Goal: Information Seeking & Learning: Learn about a topic

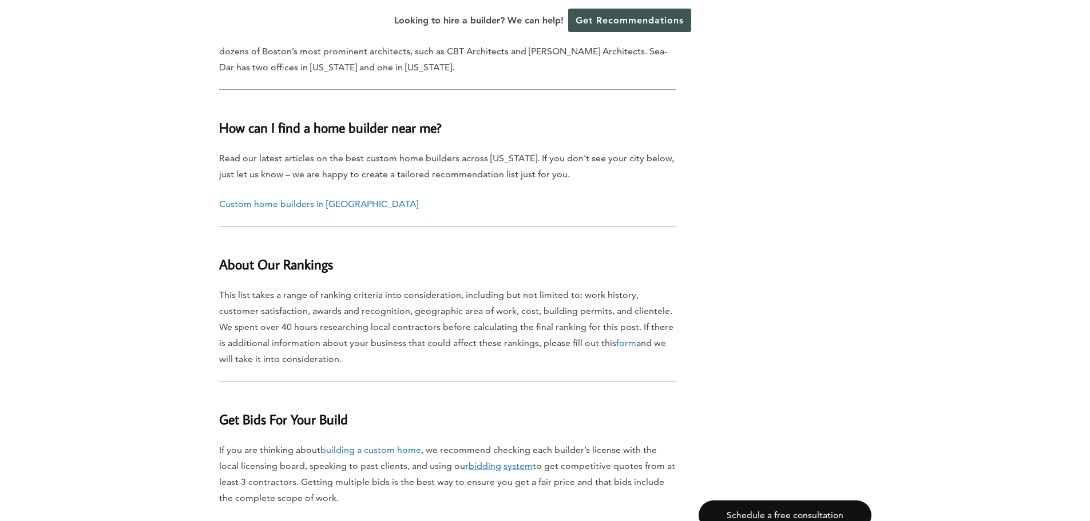
scroll to position [10927, 0]
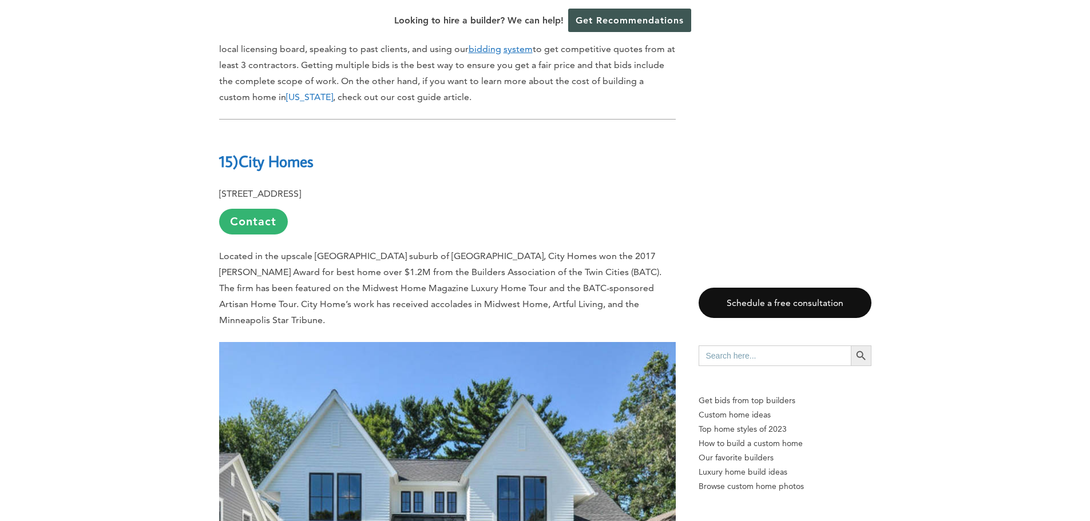
scroll to position [686, 0]
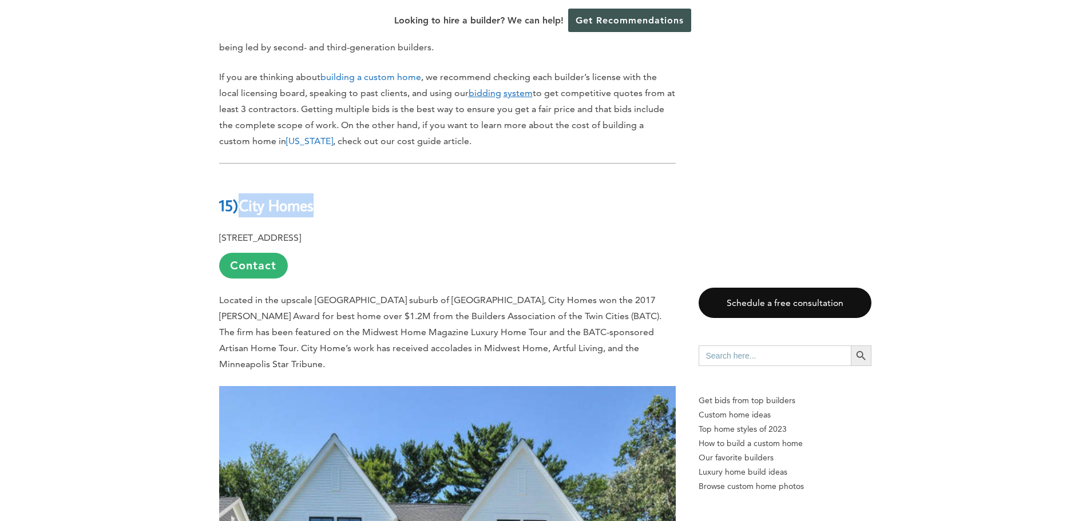
drag, startPoint x: 245, startPoint y: 188, endPoint x: 321, endPoint y: 186, distance: 76.7
click at [321, 186] on h2 "15) City Homes" at bounding box center [447, 196] width 456 height 39
copy b "City Homes"
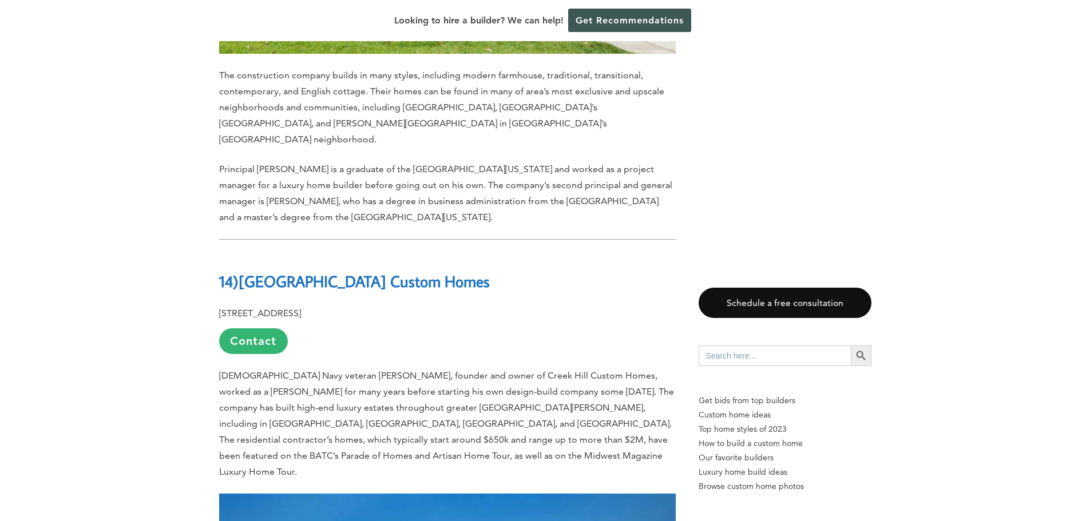
scroll to position [1373, 0]
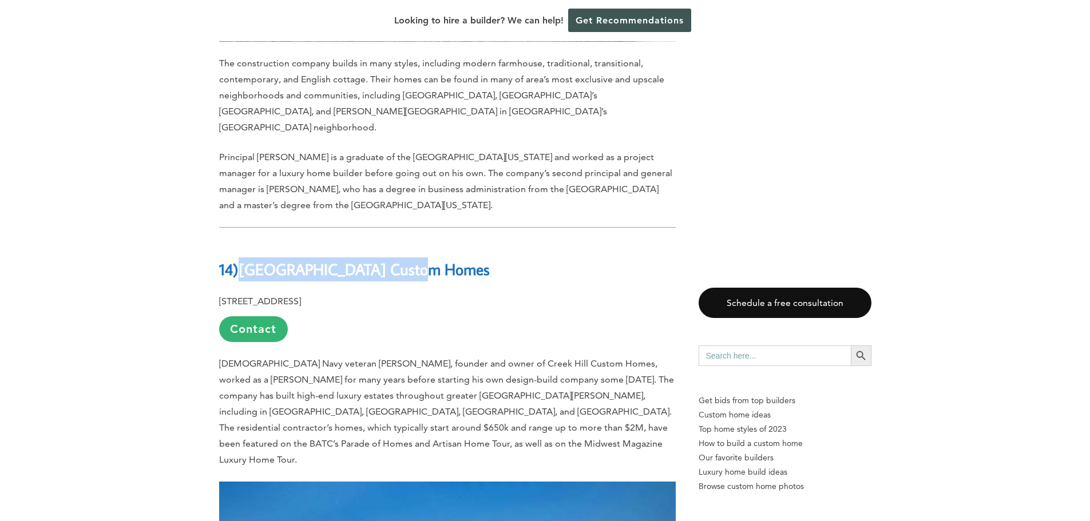
drag, startPoint x: 245, startPoint y: 220, endPoint x: 411, endPoint y: 213, distance: 166.6
click at [411, 241] on h2 "14) [GEOGRAPHIC_DATA] Custom Homes" at bounding box center [447, 260] width 456 height 39
copy b "[GEOGRAPHIC_DATA] Custom Homes"
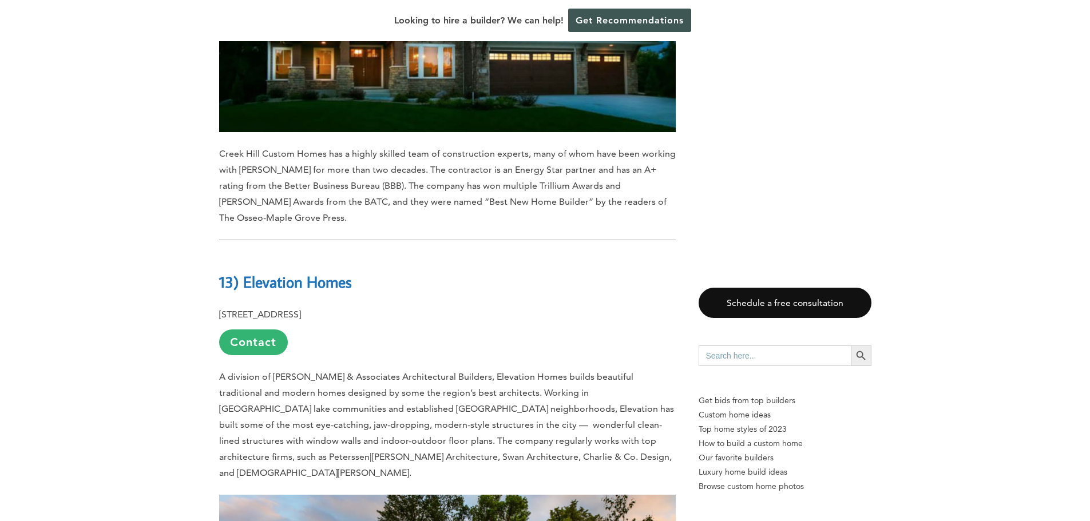
scroll to position [2002, 0]
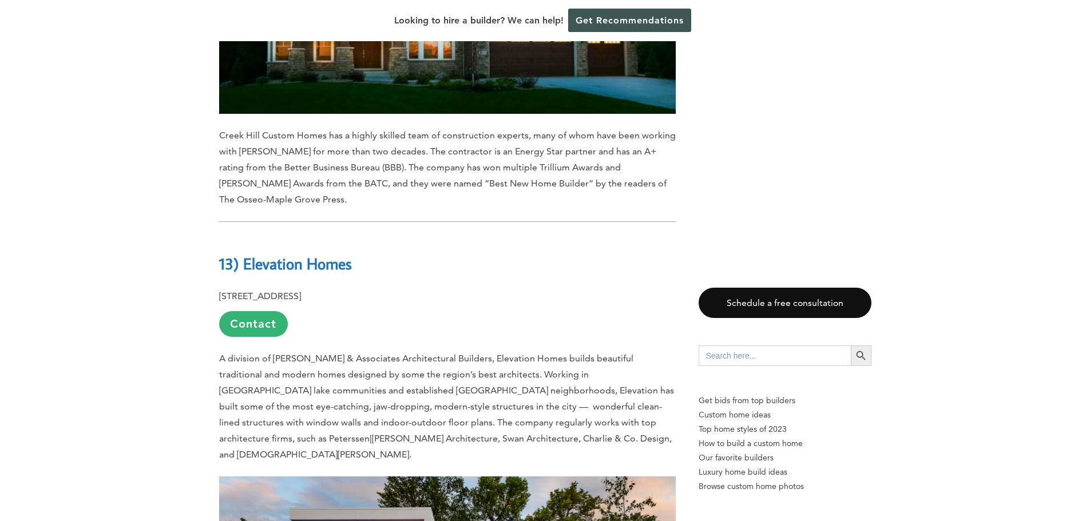
click at [484, 236] on h2 "13) Elevation Homes" at bounding box center [447, 255] width 456 height 39
drag, startPoint x: 243, startPoint y: 174, endPoint x: 379, endPoint y: 161, distance: 136.8
click at [367, 236] on h2 "13) Elevation Homes" at bounding box center [447, 255] width 456 height 39
copy b "Elevation Homes"
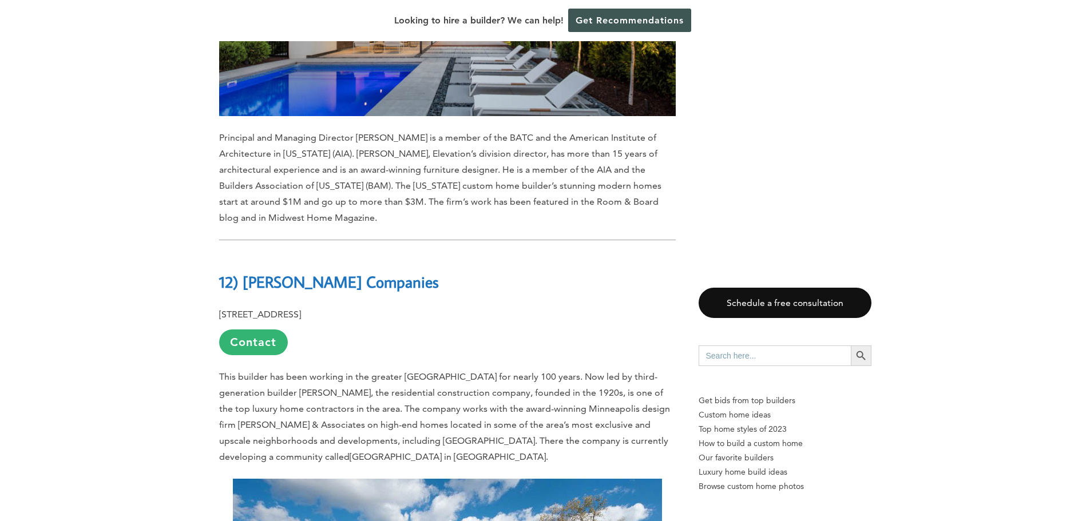
scroll to position [2631, 0]
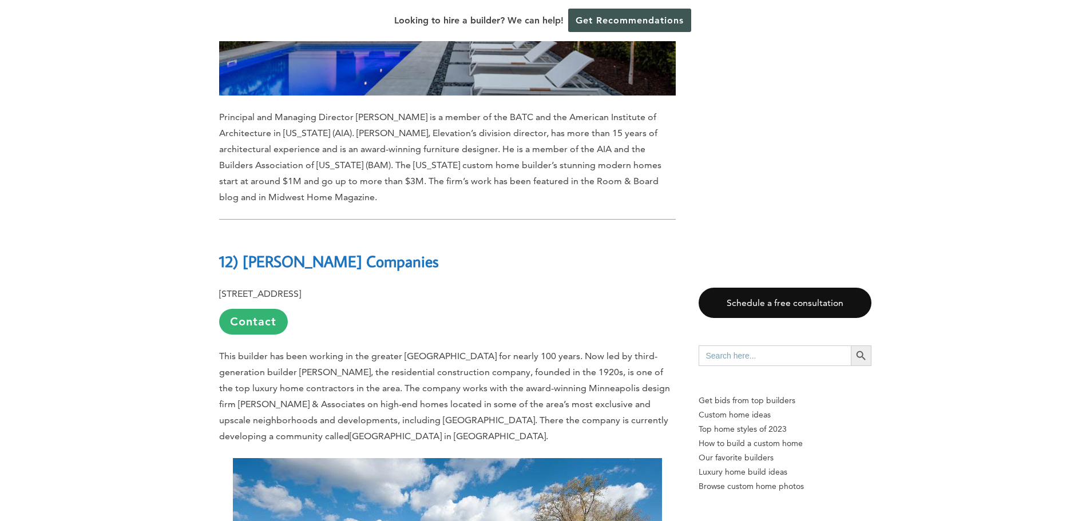
click at [416, 286] on p "[STREET_ADDRESS] Contact" at bounding box center [447, 310] width 456 height 49
drag, startPoint x: 243, startPoint y: 165, endPoint x: 427, endPoint y: 166, distance: 184.2
click at [427, 233] on h2 "12) [PERSON_NAME] Companies" at bounding box center [447, 252] width 456 height 39
copy b "[PERSON_NAME] Companies"
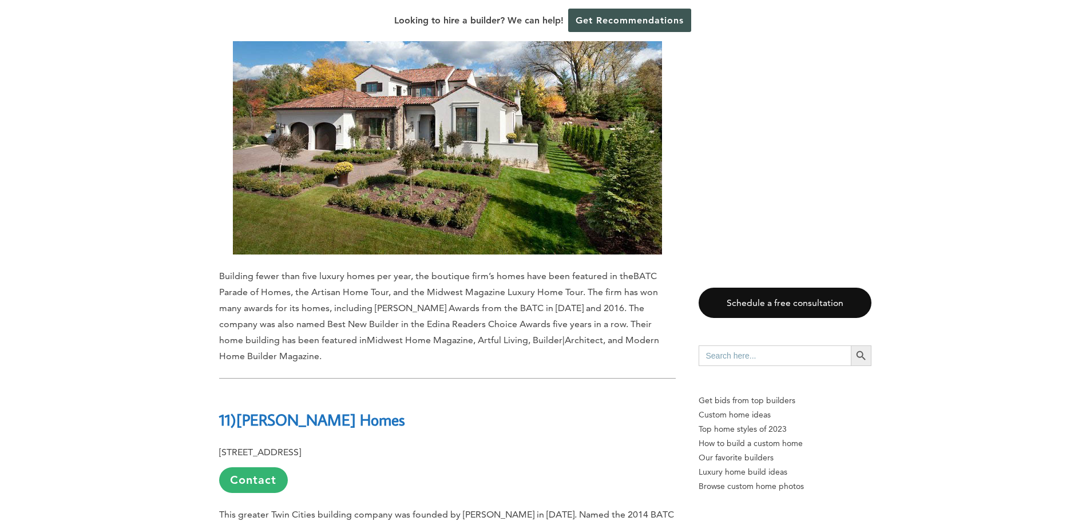
scroll to position [3203, 0]
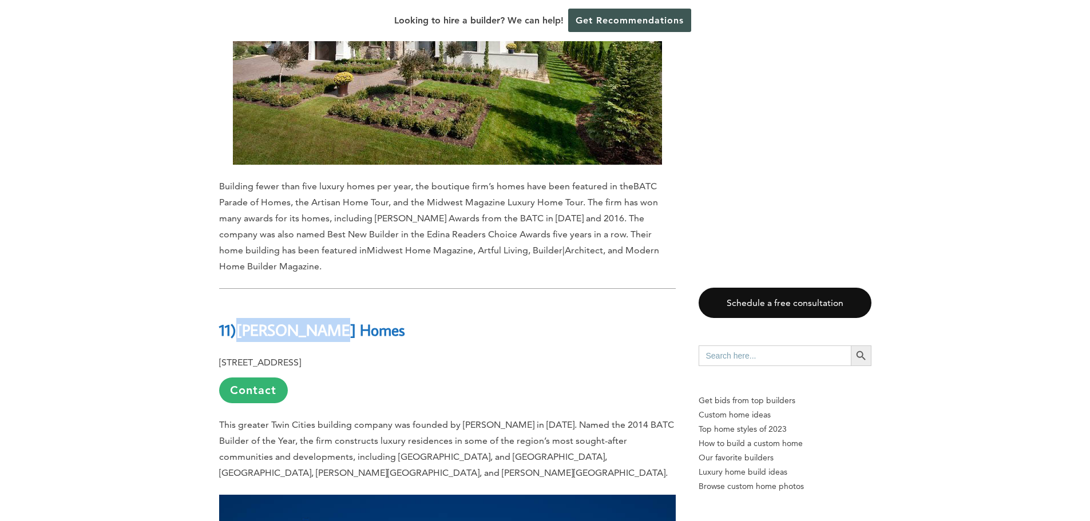
drag, startPoint x: 243, startPoint y: 218, endPoint x: 345, endPoint y: 215, distance: 102.4
click at [345, 303] on h2 "11) [PERSON_NAME] Homes" at bounding box center [447, 322] width 456 height 39
copy b "[PERSON_NAME] Homes"
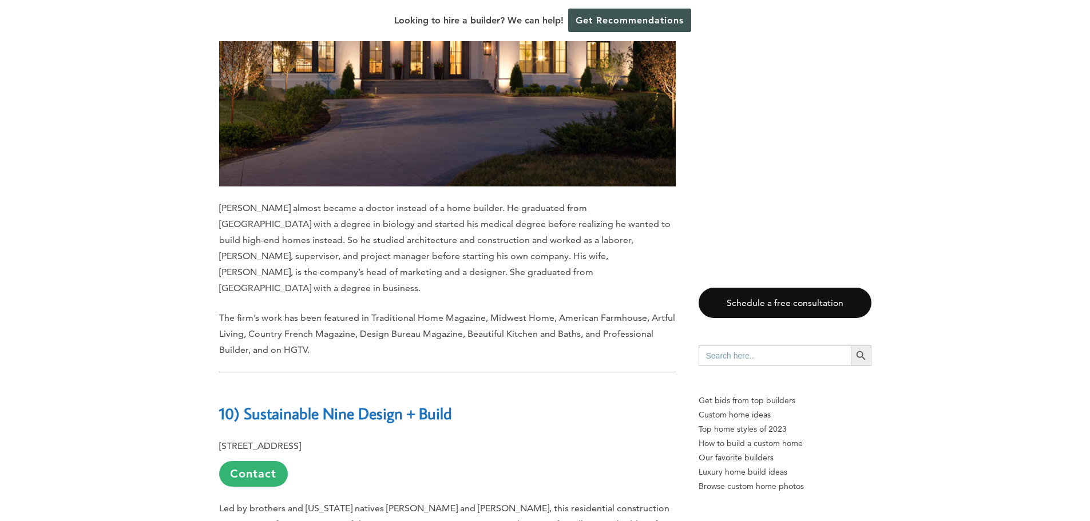
scroll to position [3832, 0]
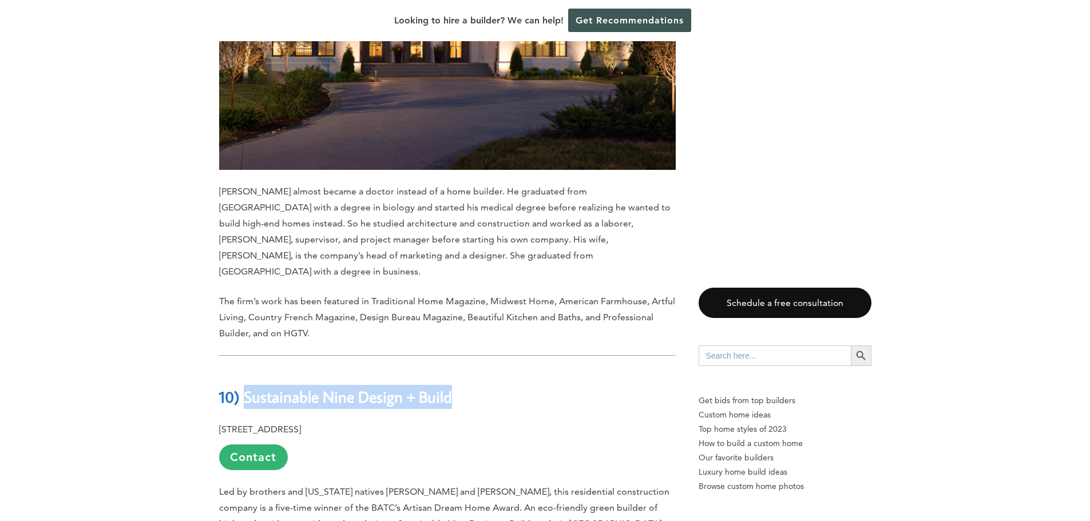
drag, startPoint x: 246, startPoint y: 249, endPoint x: 460, endPoint y: 206, distance: 218.2
click at [464, 370] on h2 "10) Sustainable Nine Design + Build" at bounding box center [447, 389] width 456 height 39
copy b "Sustainable Nine Design + Build"
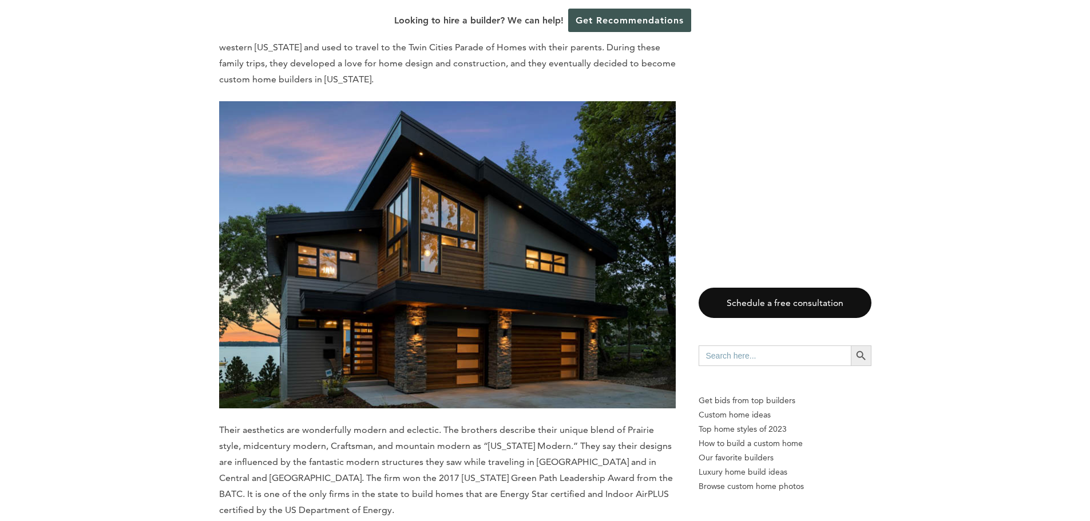
scroll to position [4462, 0]
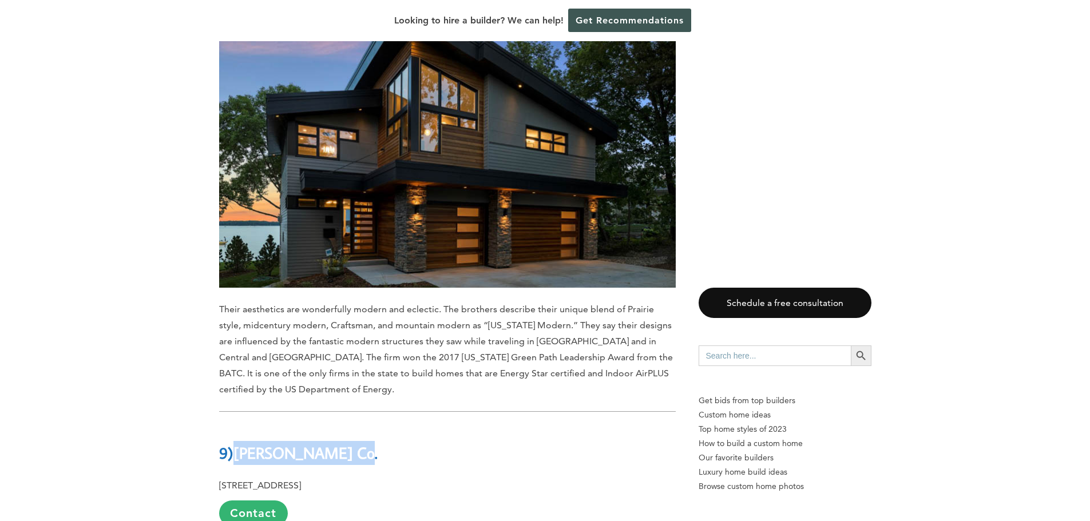
drag, startPoint x: 237, startPoint y: 289, endPoint x: 351, endPoint y: 290, distance: 113.3
click at [348, 443] on b "[PERSON_NAME] Co." at bounding box center [305, 453] width 144 height 20
copy b "[PERSON_NAME] Co."
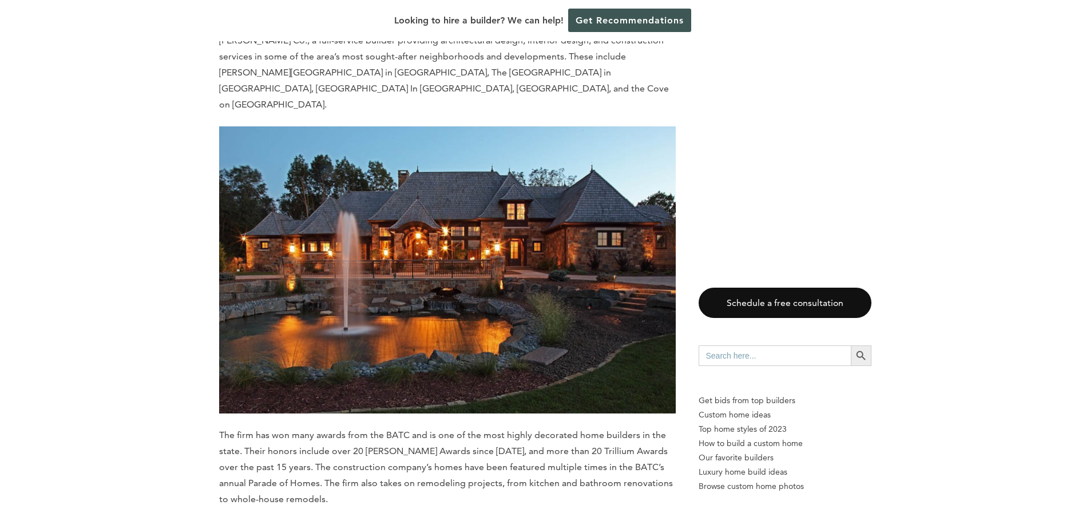
scroll to position [5034, 0]
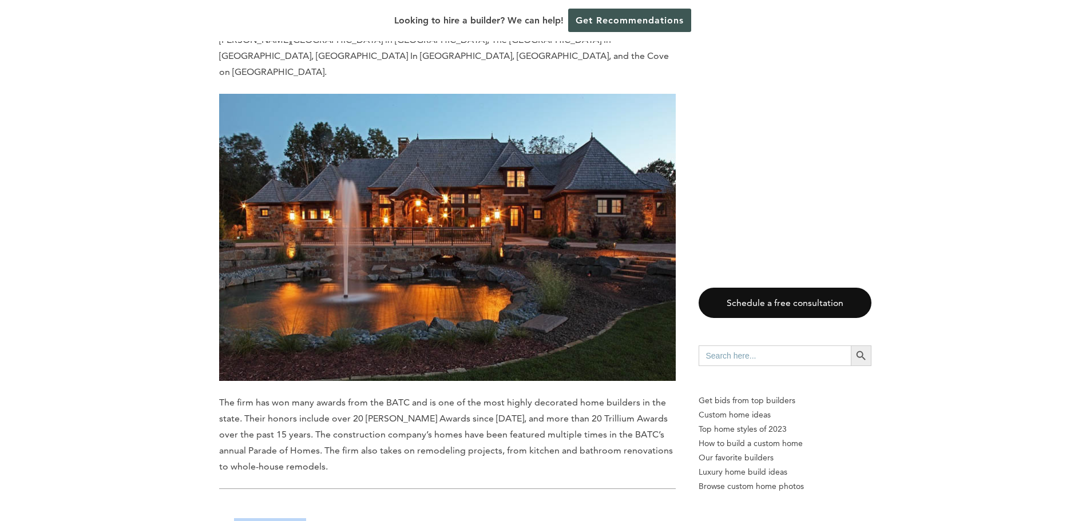
drag, startPoint x: 238, startPoint y: 336, endPoint x: 317, endPoint y: 336, distance: 79.5
click at [317, 503] on h2 "8) [GEOGRAPHIC_DATA]" at bounding box center [447, 522] width 456 height 39
copy b "Stonewood"
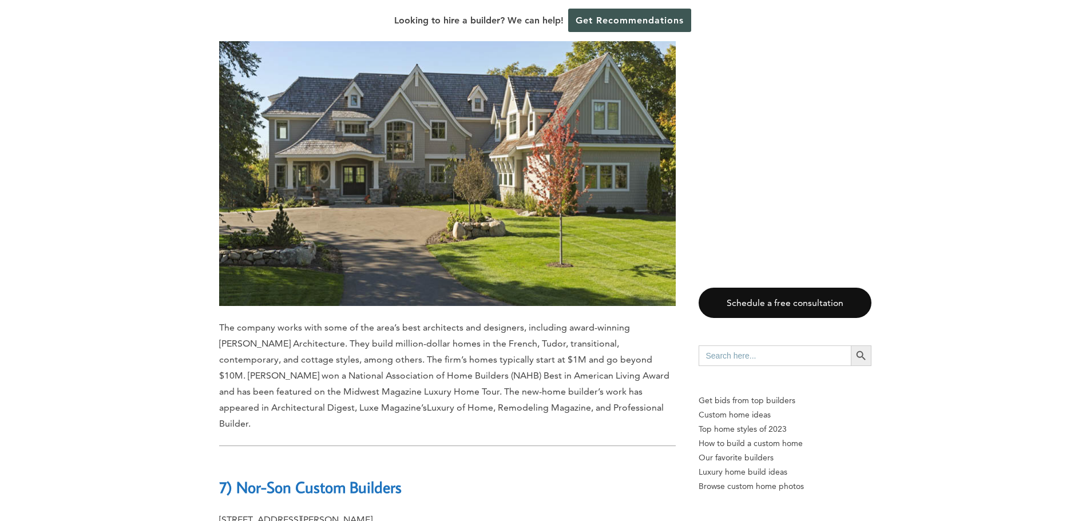
scroll to position [5777, 0]
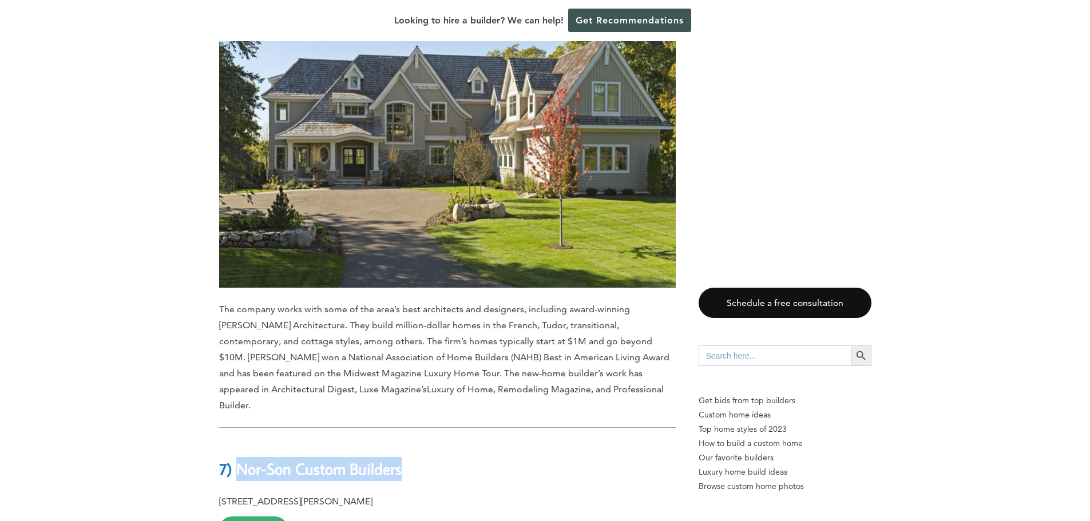
drag, startPoint x: 236, startPoint y: 246, endPoint x: 406, endPoint y: 244, distance: 169.3
click at [406, 442] on h2 "7) Nor-Son Custom Builders" at bounding box center [447, 461] width 456 height 39
copy b "Nor-Son Custom Builders"
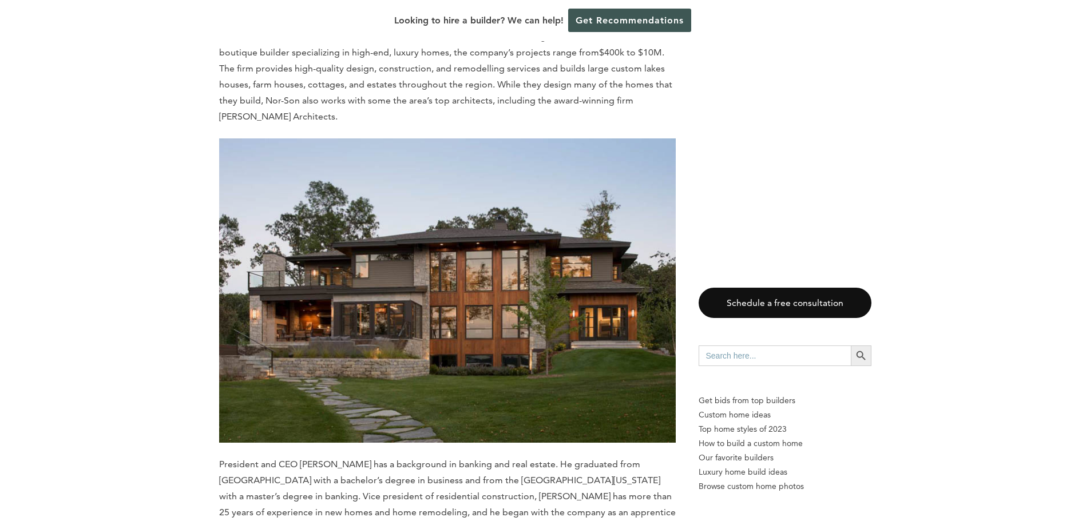
scroll to position [6349, 0]
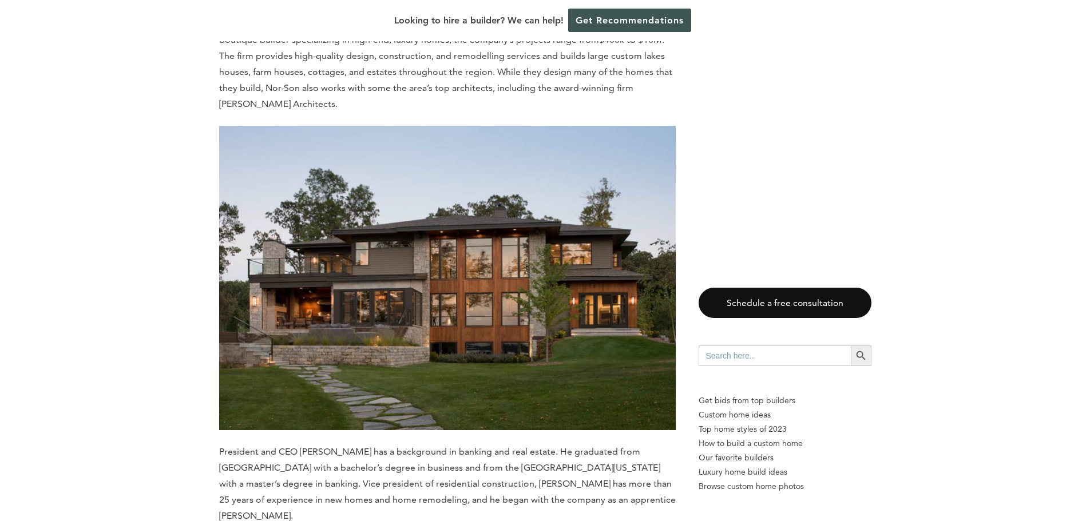
drag, startPoint x: 237, startPoint y: 320, endPoint x: 380, endPoint y: 313, distance: 143.2
copy b "[PERSON_NAME] & Sons"
